Goal: Ask a question: Seek information or help from site administrators or community

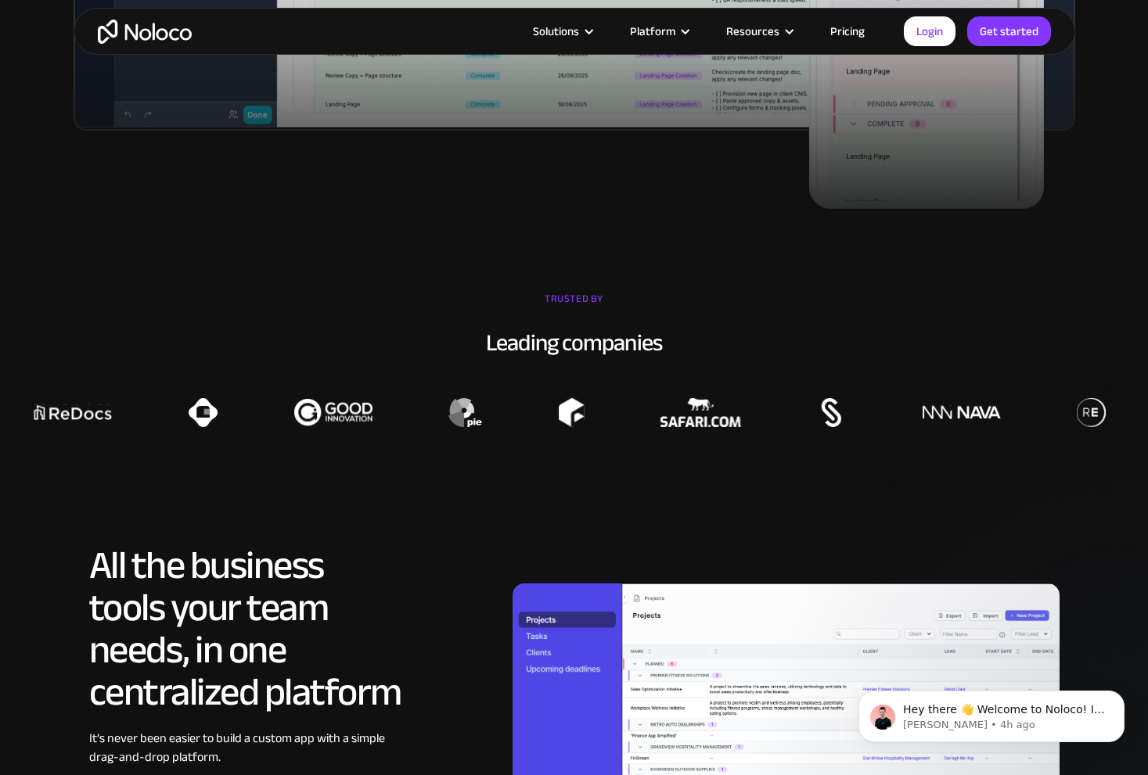
scroll to position [1399, 0]
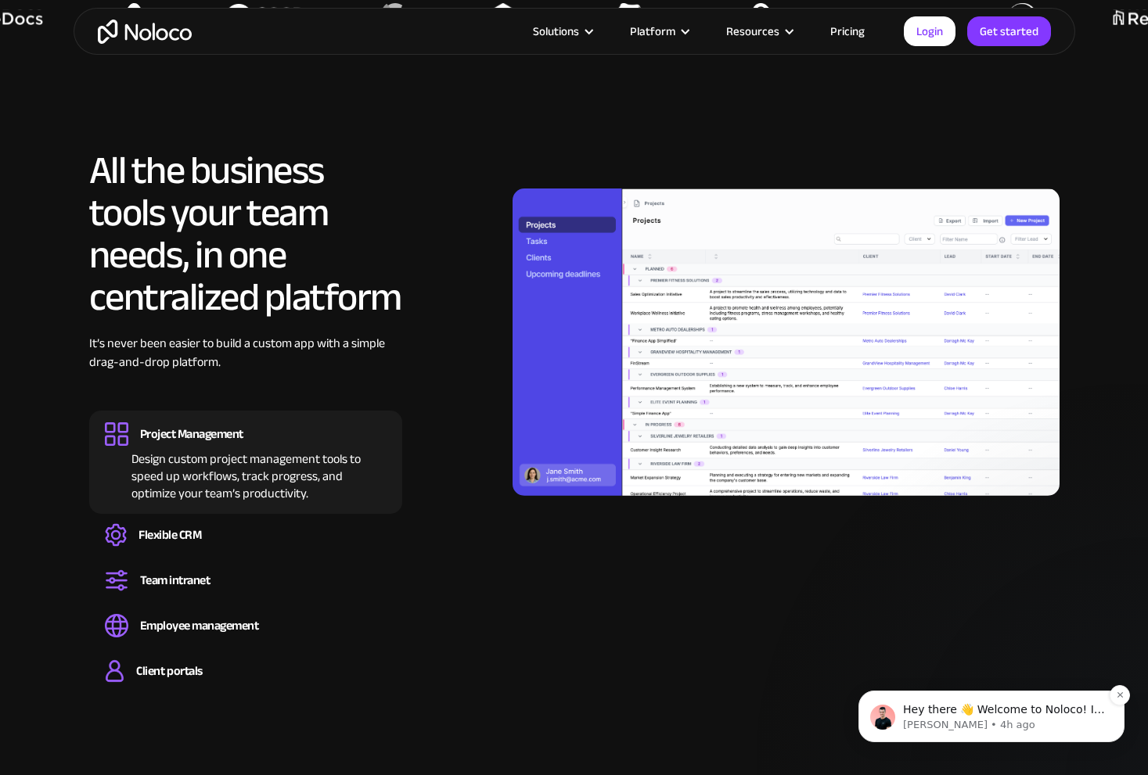
click at [1002, 725] on p "[PERSON_NAME] • 4h ago" at bounding box center [1004, 725] width 202 height 14
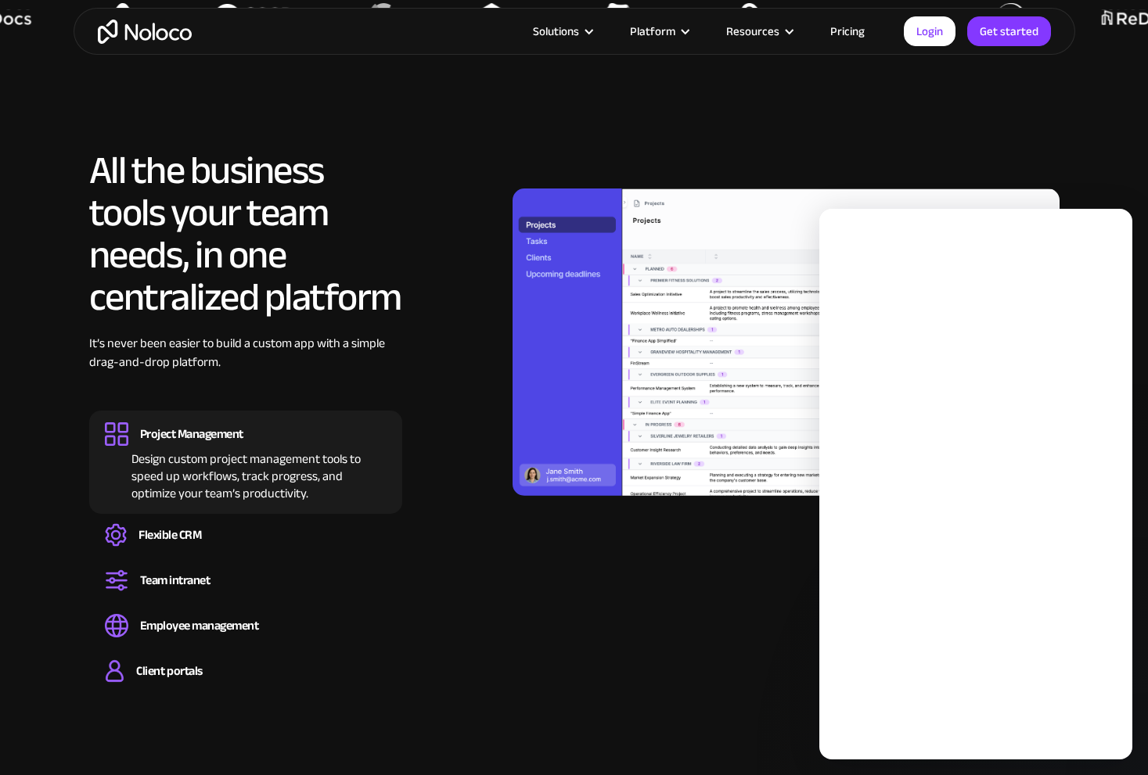
scroll to position [0, 0]
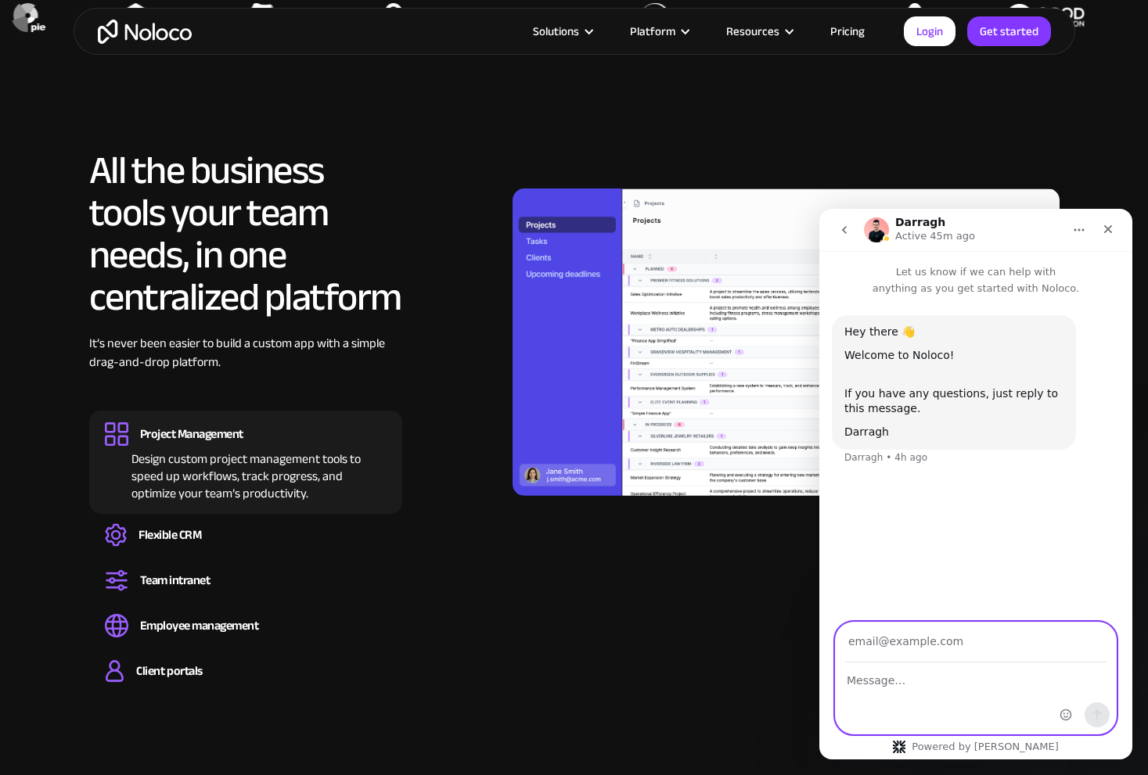
click at [926, 671] on textarea "Message…" at bounding box center [976, 676] width 280 height 27
click at [961, 641] on input "Your email" at bounding box center [975, 643] width 261 height 40
type input "office@willowfarmequine.com"
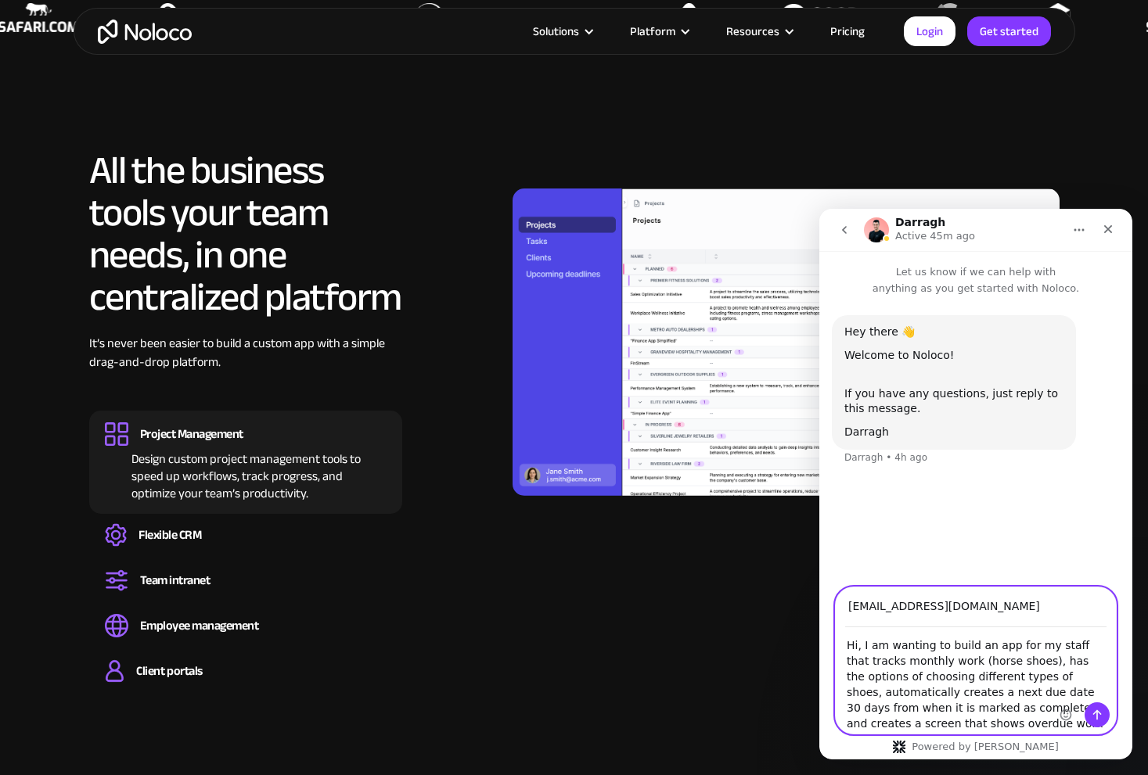
type textarea "Hi, I am wanting to build an app for my staff that tracks monthly work (horse s…"
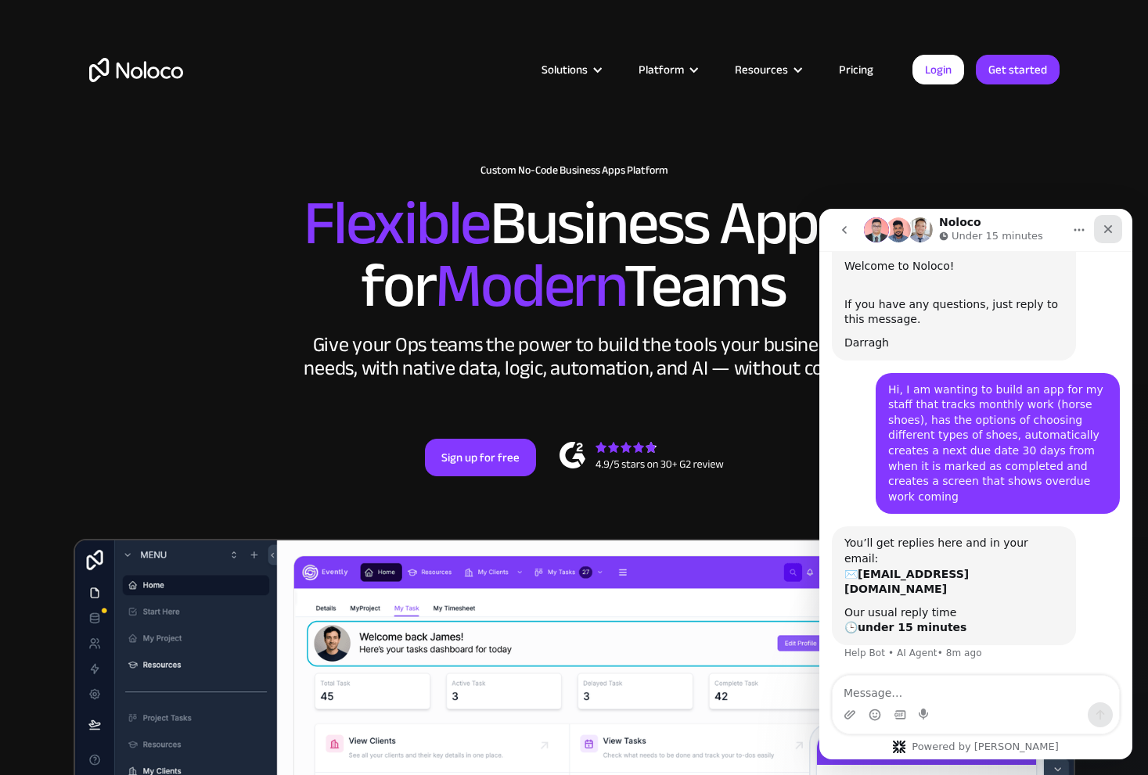
click at [1105, 230] on icon "Close" at bounding box center [1108, 229] width 13 height 13
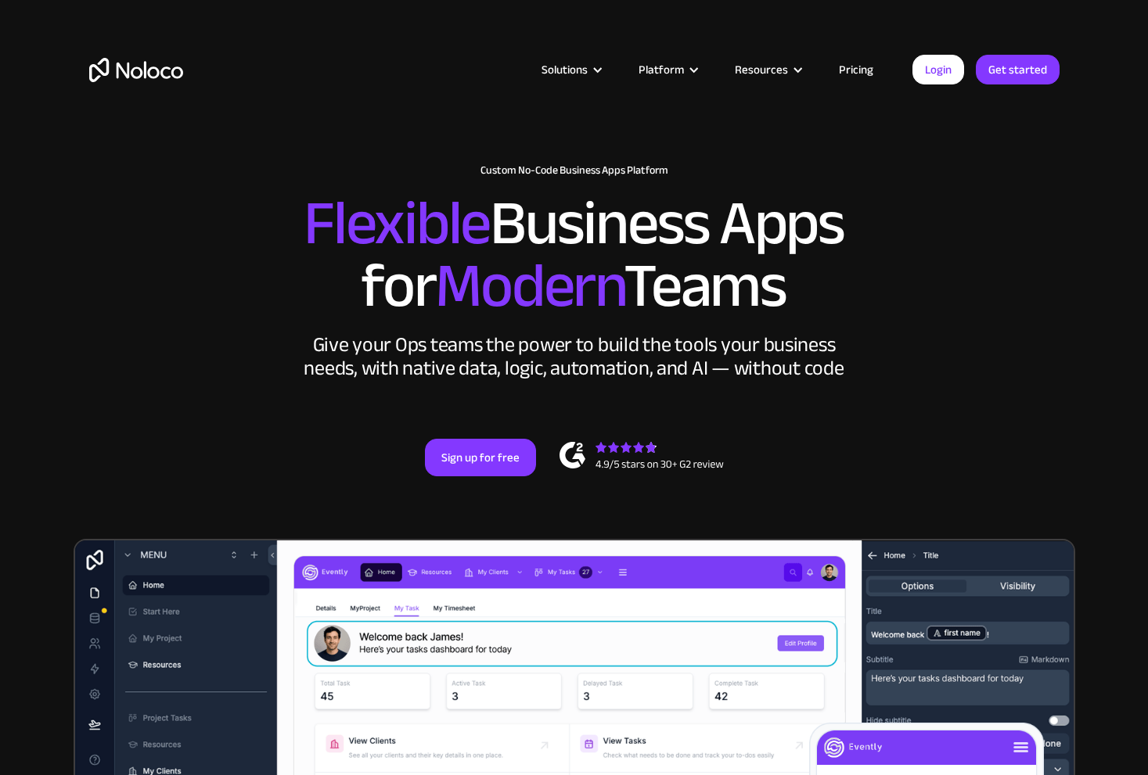
scroll to position [89, 0]
click at [1029, 62] on link "Get started" at bounding box center [1018, 70] width 84 height 30
